Goal: Transaction & Acquisition: Purchase product/service

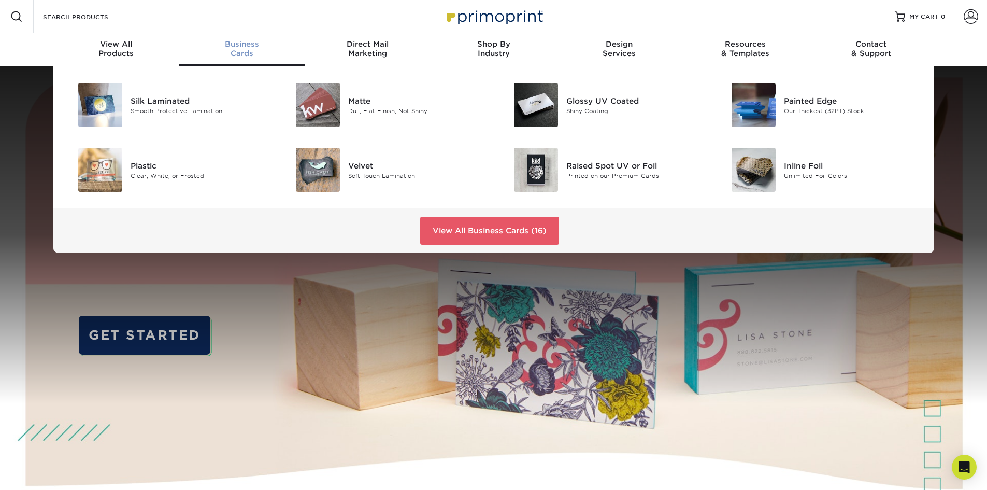
click at [246, 45] on span "Business" at bounding box center [242, 43] width 126 height 9
click at [371, 101] on div "Matte" at bounding box center [416, 100] width 137 height 11
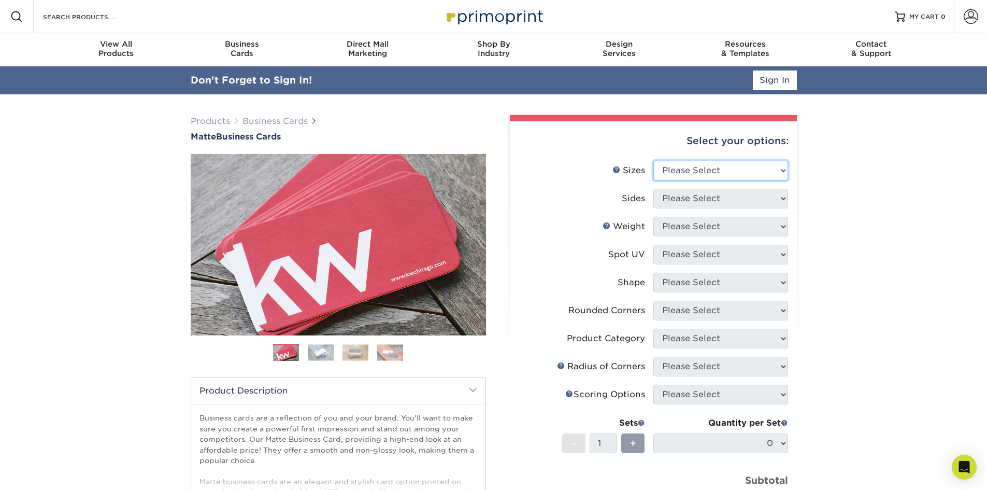
click at [682, 174] on select "Please Select 1.5" x 3.5" - Mini 1.75" x 3.5" - Mini 2" x 2" - Square 2" x 3" -…" at bounding box center [720, 171] width 135 height 20
select select "2.00x3.50"
click at [653, 161] on select "Please Select 1.5" x 3.5" - Mini 1.75" x 3.5" - Mini 2" x 2" - Square 2" x 3" -…" at bounding box center [720, 171] width 135 height 20
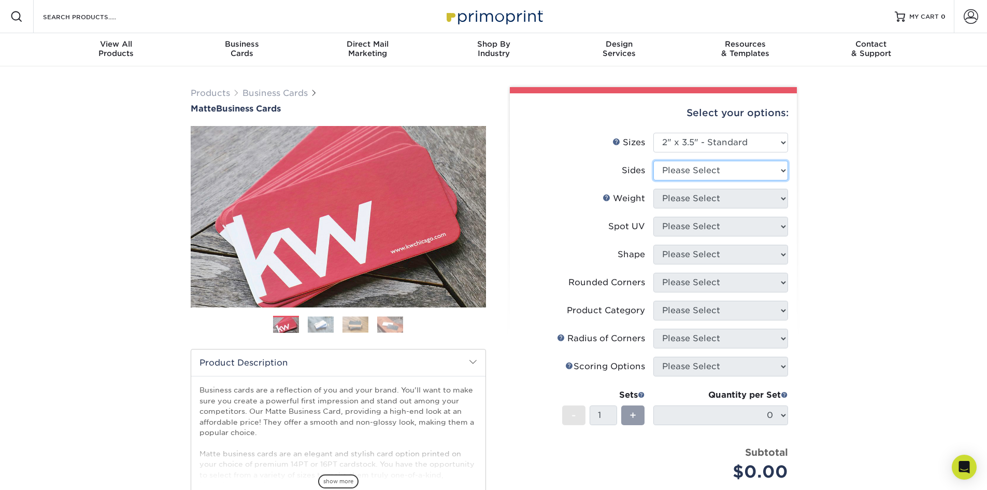
click at [735, 172] on select "Please Select Print Both Sides Print Front Only" at bounding box center [720, 171] width 135 height 20
select select "13abbda7-1d64-4f25-8bb2-c179b224825d"
click at [653, 161] on select "Please Select Print Both Sides Print Front Only" at bounding box center [720, 171] width 135 height 20
click at [731, 201] on select "Please Select 16PT 14PT" at bounding box center [720, 199] width 135 height 20
click at [653, 189] on select "Please Select 16PT 14PT" at bounding box center [720, 199] width 135 height 20
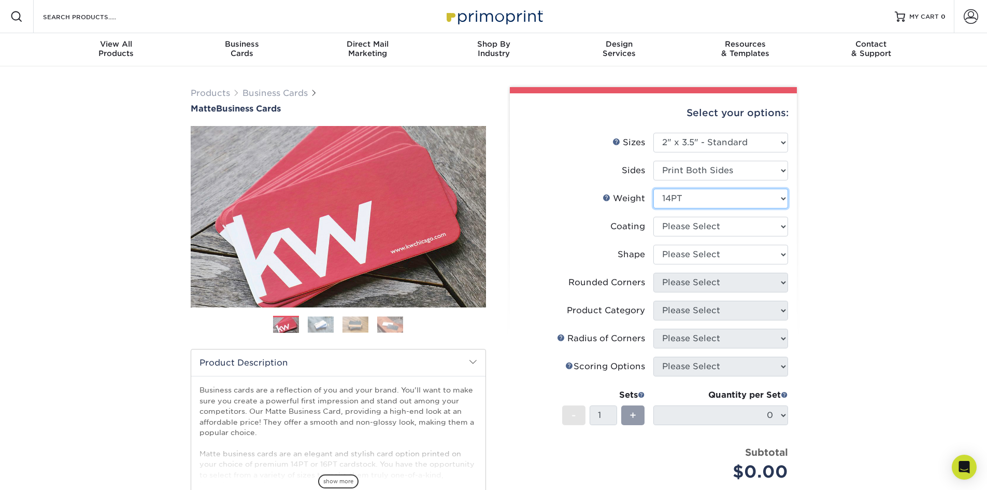
click at [709, 202] on select "Please Select 16PT 14PT" at bounding box center [720, 199] width 135 height 20
select select "16PT"
click at [653, 189] on select "Please Select 16PT 14PT" at bounding box center [720, 199] width 135 height 20
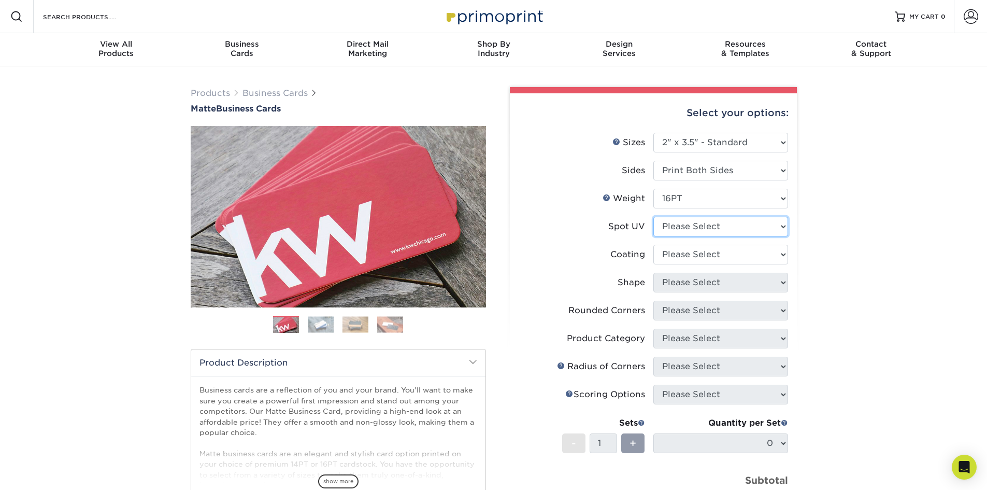
click at [688, 231] on select "Please Select No Spot UV Front and Back (Both Sides) Front Only Back Only" at bounding box center [720, 227] width 135 height 20
select select "3"
click at [653, 217] on select "Please Select No Spot UV Front and Back (Both Sides) Front Only Back Only" at bounding box center [720, 227] width 135 height 20
click at [699, 256] on select at bounding box center [720, 255] width 135 height 20
select select "121bb7b5-3b4d-429f-bd8d-bbf80e953313"
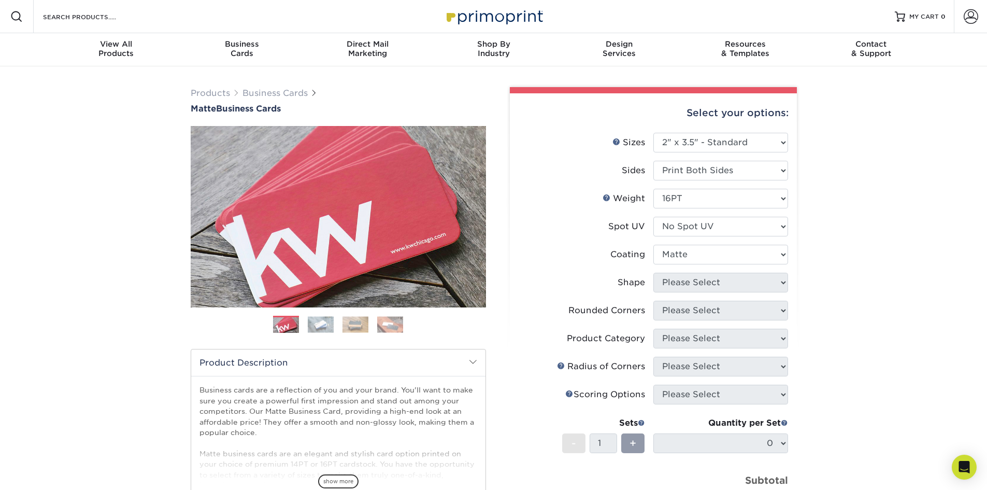
click at [653, 245] on select at bounding box center [720, 255] width 135 height 20
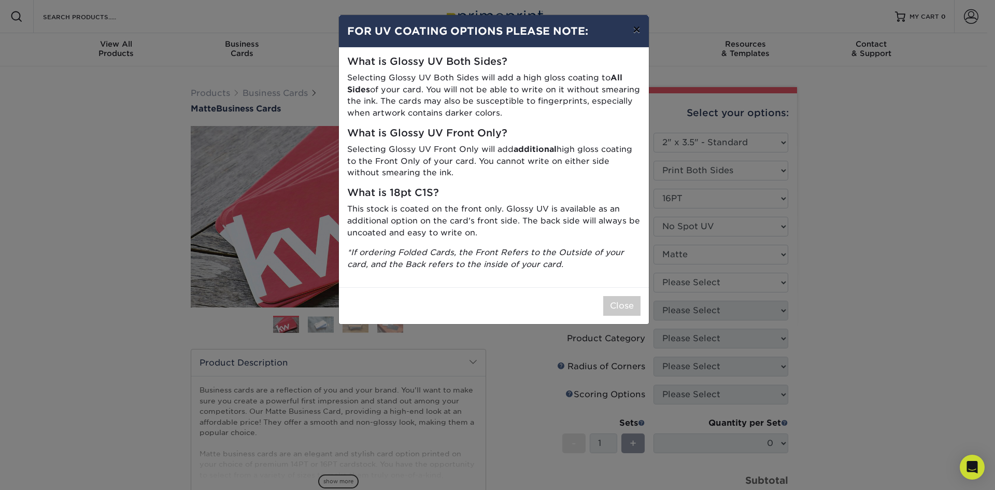
click at [643, 24] on button "×" at bounding box center [636, 29] width 24 height 29
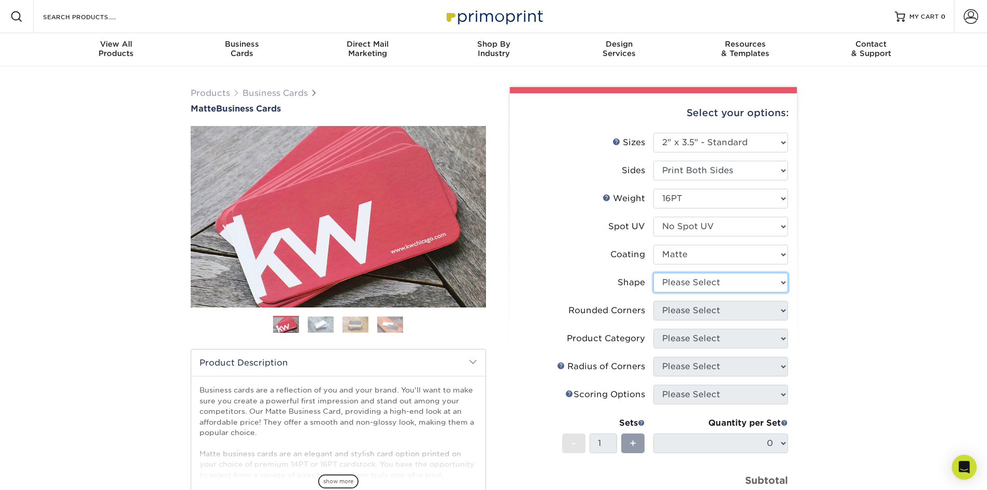
click at [713, 278] on select "Please Select Standard Oval" at bounding box center [720, 282] width 135 height 20
select select "standard"
click at [653, 272] on select "Please Select Standard Oval" at bounding box center [720, 282] width 135 height 20
click at [701, 312] on select "Please Select Yes - Round 2 Corners Yes - Round 4 Corners No" at bounding box center [720, 310] width 135 height 20
select select "0"
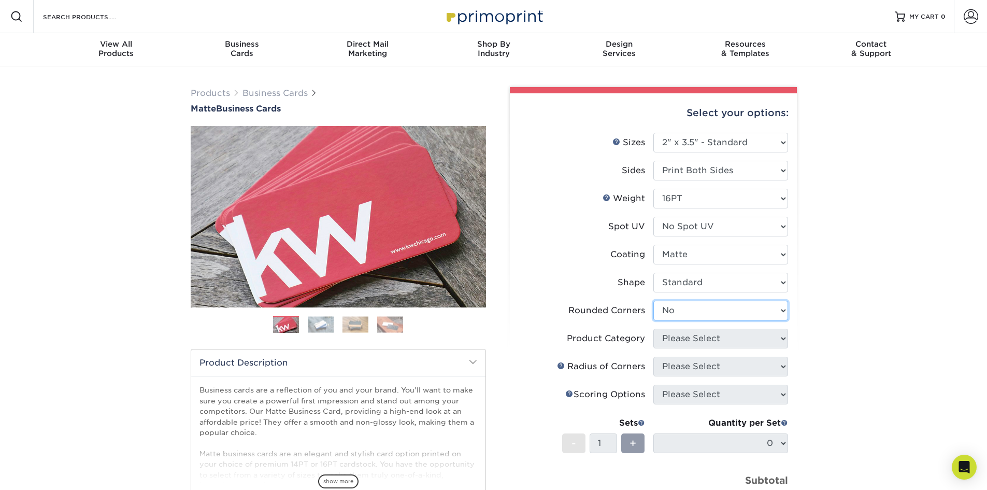
click at [653, 300] on select "Please Select Yes - Round 2 Corners Yes - Round 4 Corners No" at bounding box center [720, 310] width 135 height 20
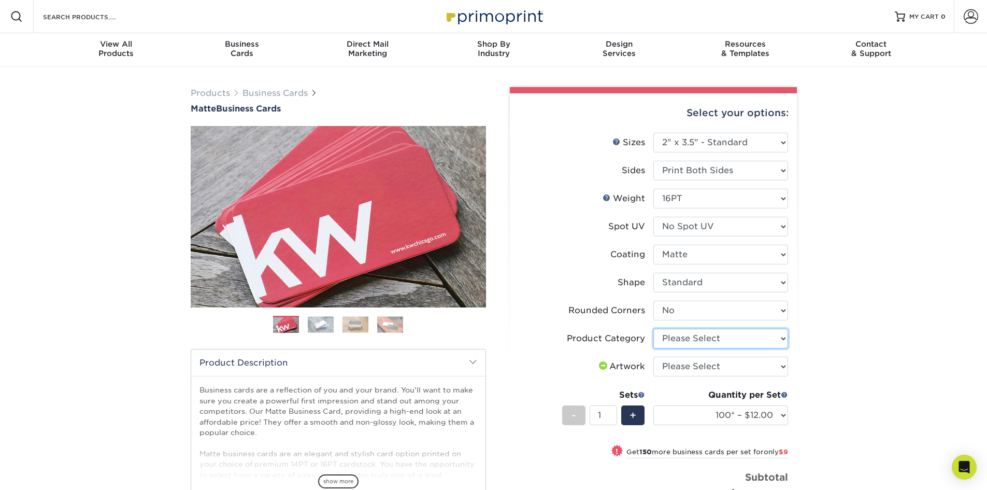
click at [762, 340] on select "Please Select Business Cards" at bounding box center [720, 338] width 135 height 20
select select "3b5148f1-0588-4f88-a218-97bcfdce65c1"
click at [653, 328] on select "Please Select Business Cards" at bounding box center [720, 338] width 135 height 20
click at [748, 369] on select "Please Select I will upload files I need a design - $100" at bounding box center [720, 366] width 135 height 20
select select "upload"
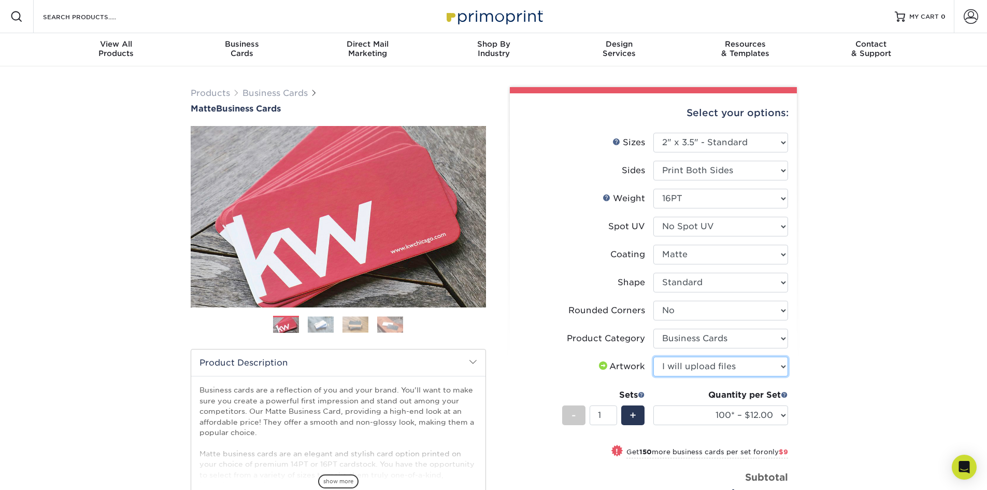
click at [653, 356] on select "Please Select I will upload files I need a design - $100" at bounding box center [720, 366] width 135 height 20
click at [836, 354] on div "Products Business Cards Matte Business Cards Previous Next 100 $ 9" at bounding box center [493, 374] width 987 height 617
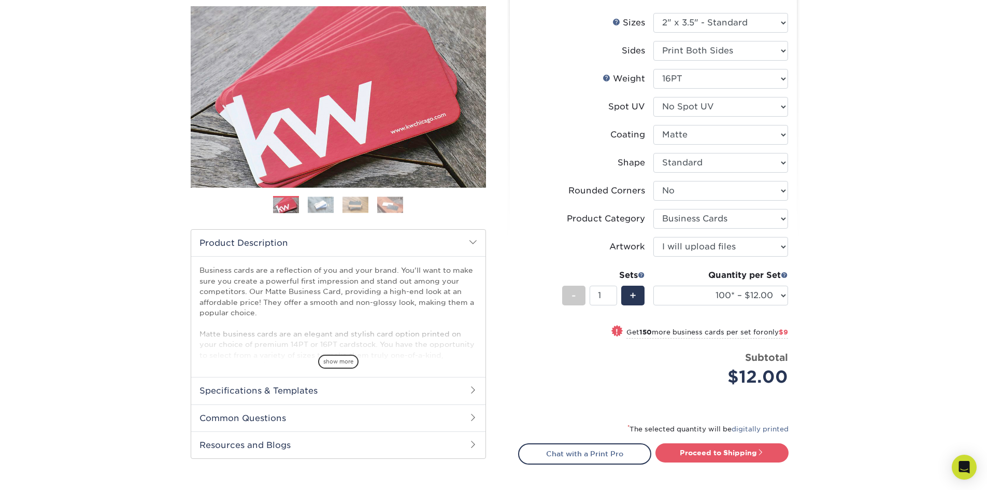
scroll to position [155, 0]
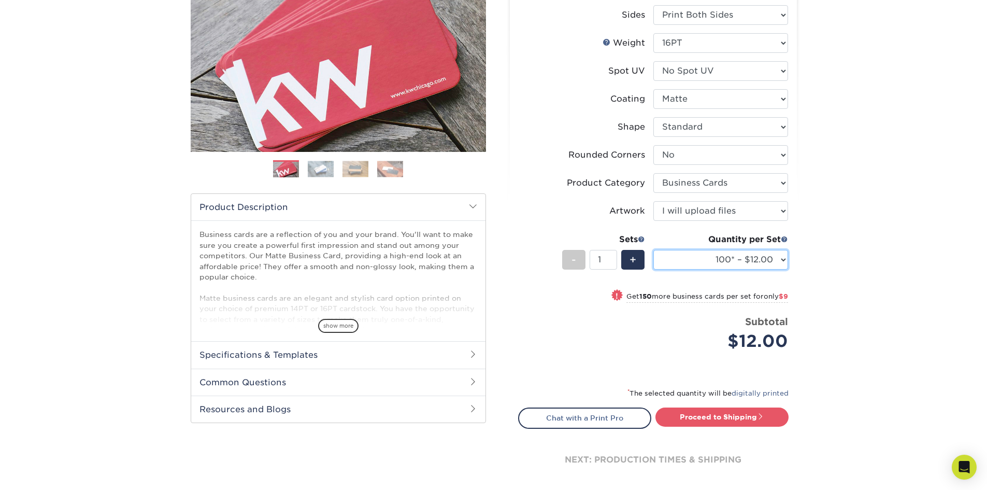
click at [745, 256] on select "100* – $12.00 250* – $21.00 500 – $42.00 1000 – $53.00 2500 – $95.00 5000 – $18…" at bounding box center [720, 260] width 135 height 20
click at [876, 221] on div "Products Business Cards Matte Business Cards Previous Next 100 $ 9" at bounding box center [493, 219] width 987 height 617
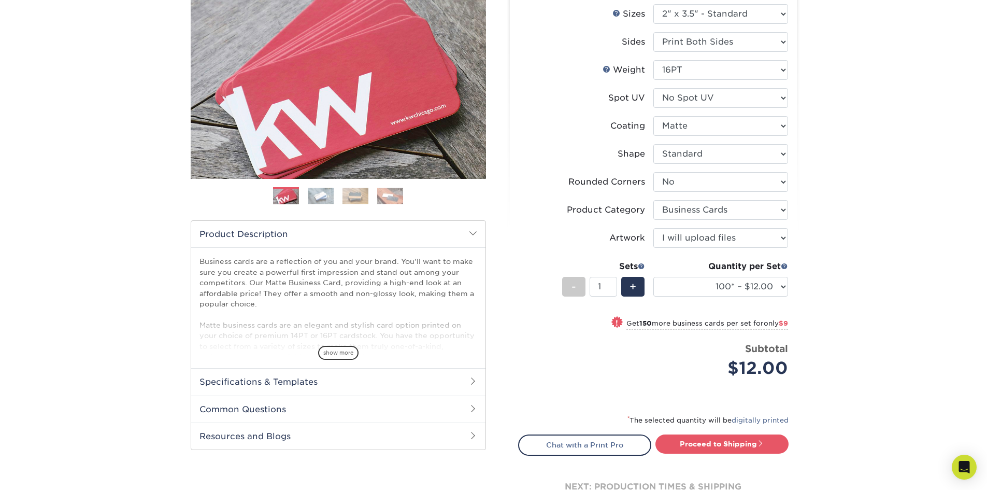
scroll to position [104, 0]
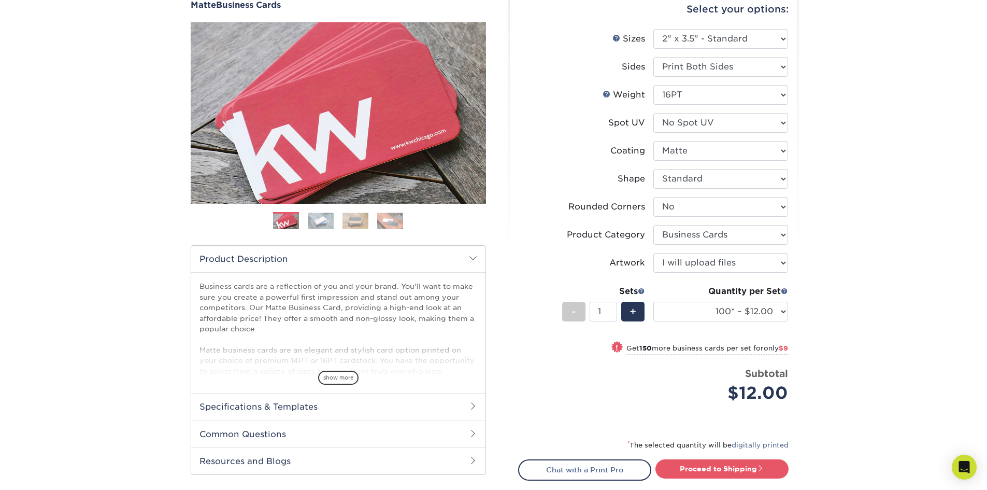
click at [317, 217] on img at bounding box center [321, 220] width 26 height 16
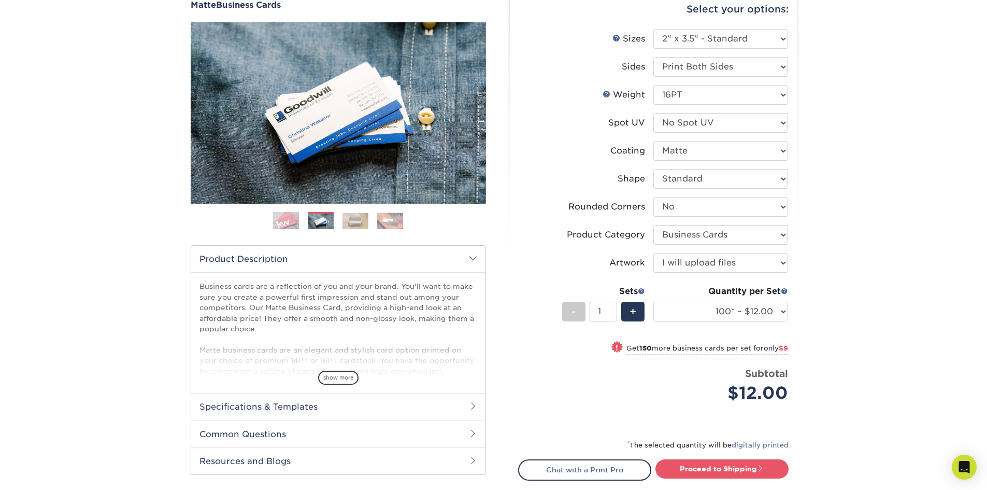
click at [353, 224] on img at bounding box center [355, 220] width 26 height 16
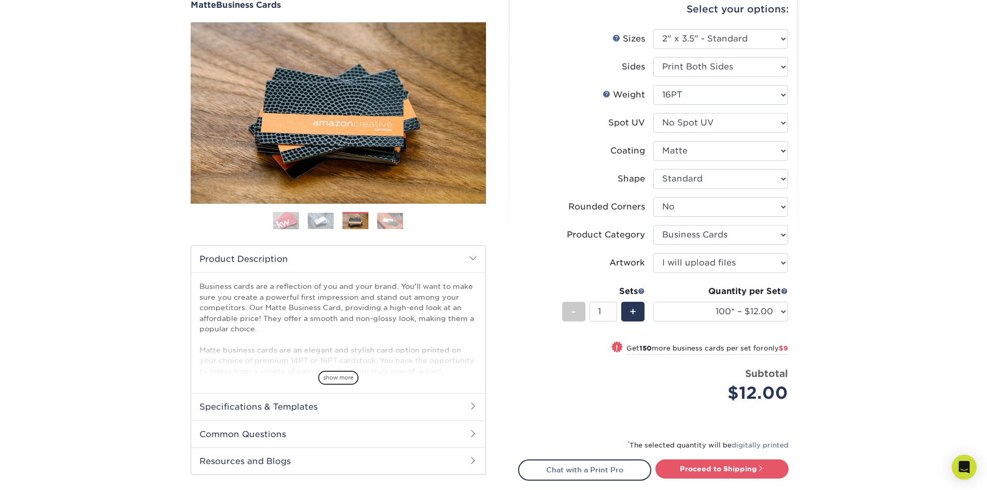
click at [390, 219] on img at bounding box center [390, 220] width 26 height 16
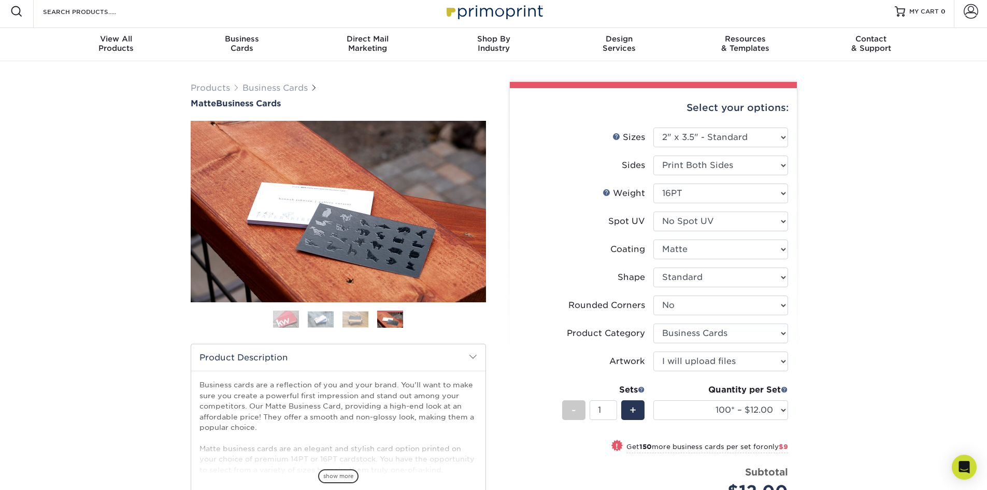
scroll to position [0, 0]
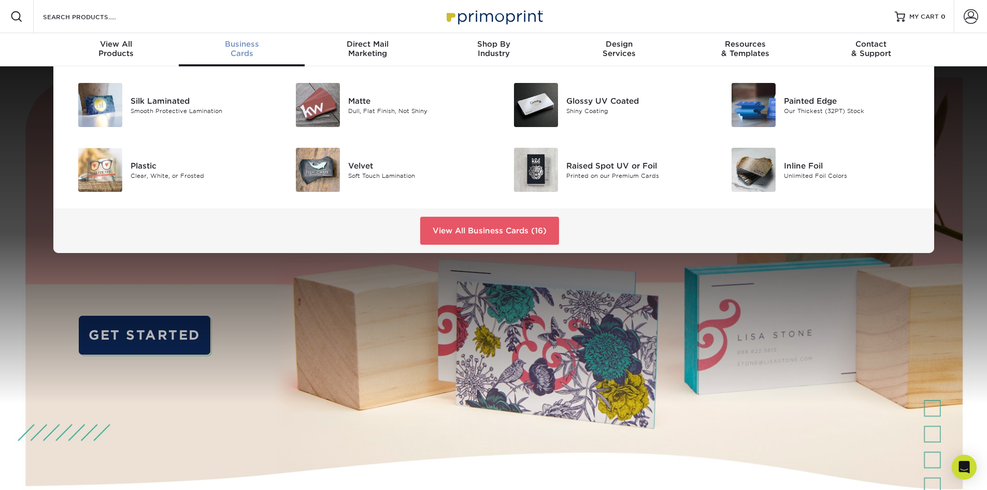
click at [238, 49] on div "Business Cards" at bounding box center [242, 48] width 126 height 19
click at [827, 103] on div "Painted Edge" at bounding box center [852, 100] width 137 height 11
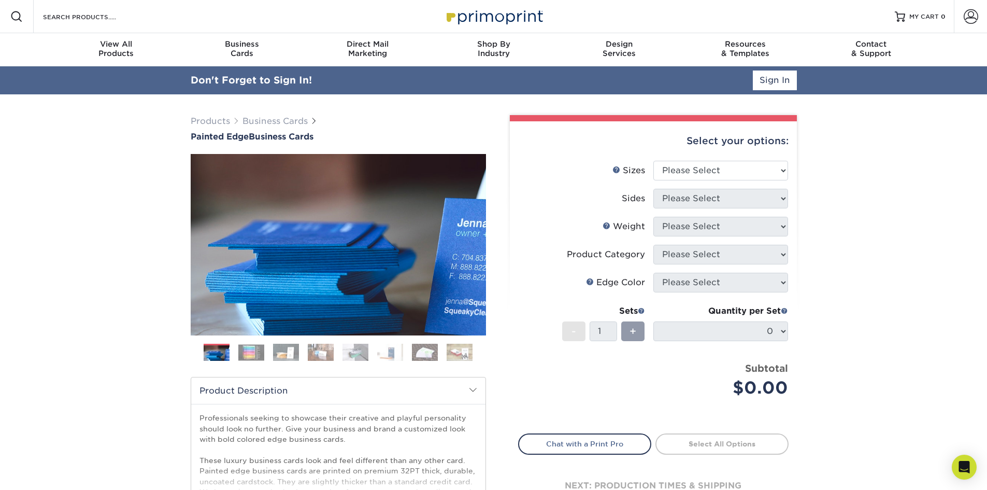
click at [240, 32] on div "Resources Menu Search Products Account SIGN IN CREATE AN ACCOUNT forgot passwor…" at bounding box center [493, 16] width 987 height 33
